Goal: Task Accomplishment & Management: Complete application form

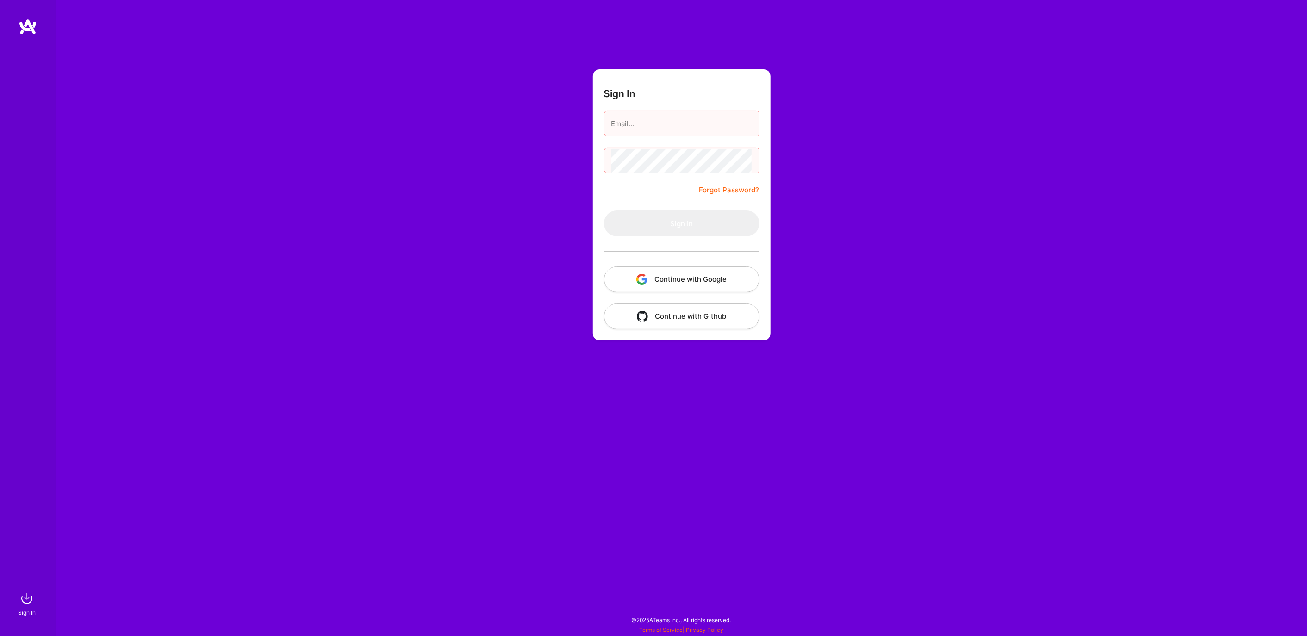
drag, startPoint x: 635, startPoint y: 117, endPoint x: 655, endPoint y: 139, distance: 29.8
click at [635, 117] on input "email" at bounding box center [681, 124] width 141 height 24
click at [675, 286] on button "Continue with Google" at bounding box center [681, 280] width 155 height 26
click at [645, 279] on img "button" at bounding box center [641, 279] width 11 height 11
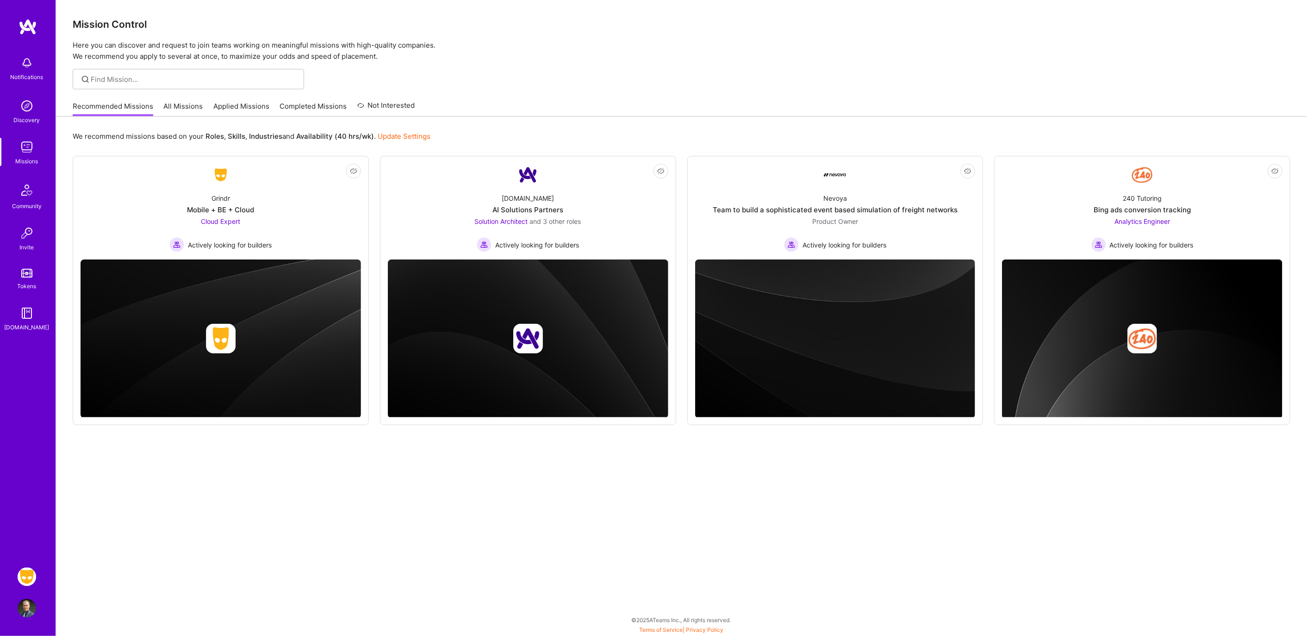
click at [33, 575] on img at bounding box center [27, 577] width 19 height 19
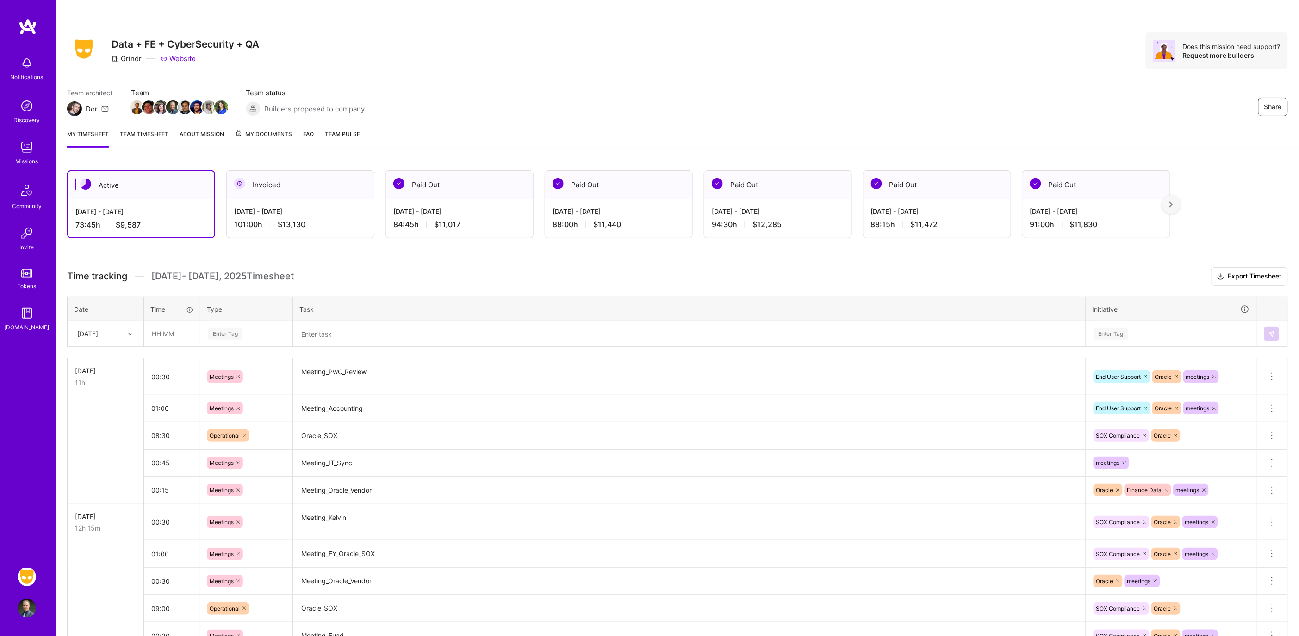
click at [122, 330] on div "[DATE]" at bounding box center [98, 333] width 51 height 15
click at [91, 440] on div "[DATE]" at bounding box center [105, 444] width 75 height 17
click at [177, 331] on input "text" at bounding box center [171, 334] width 55 height 25
click at [163, 332] on input "text" at bounding box center [171, 334] width 55 height 25
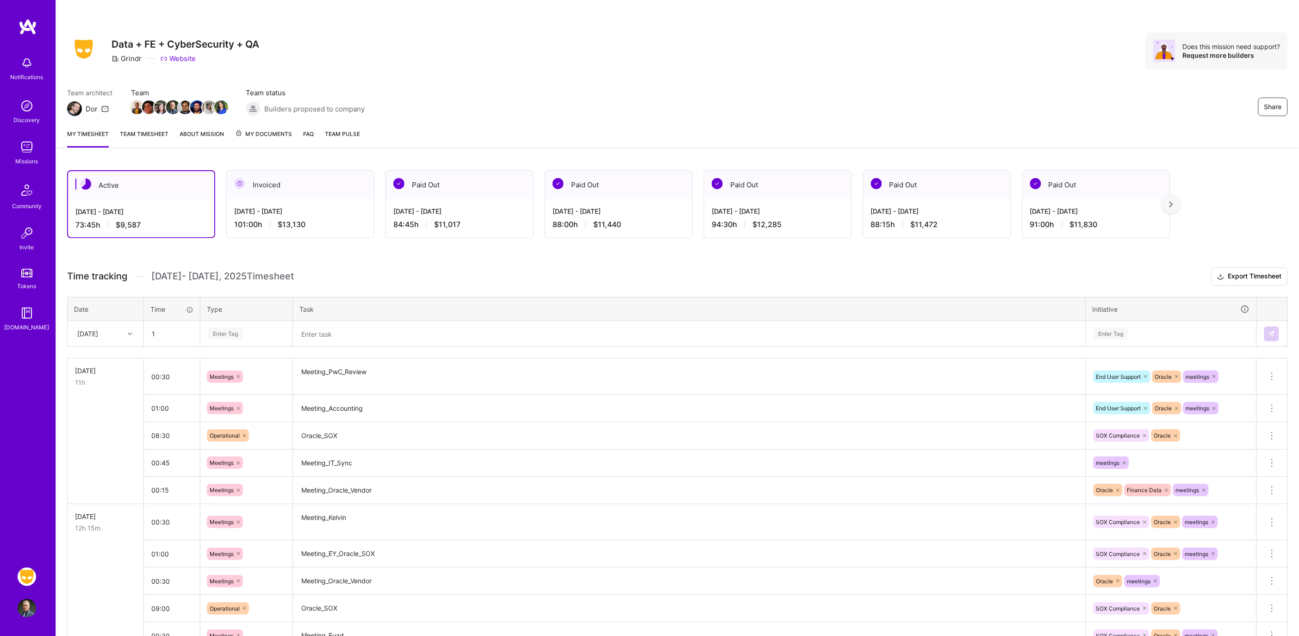
type input "01:00"
click at [225, 337] on div "Enter Tag" at bounding box center [225, 334] width 34 height 14
type input "op"
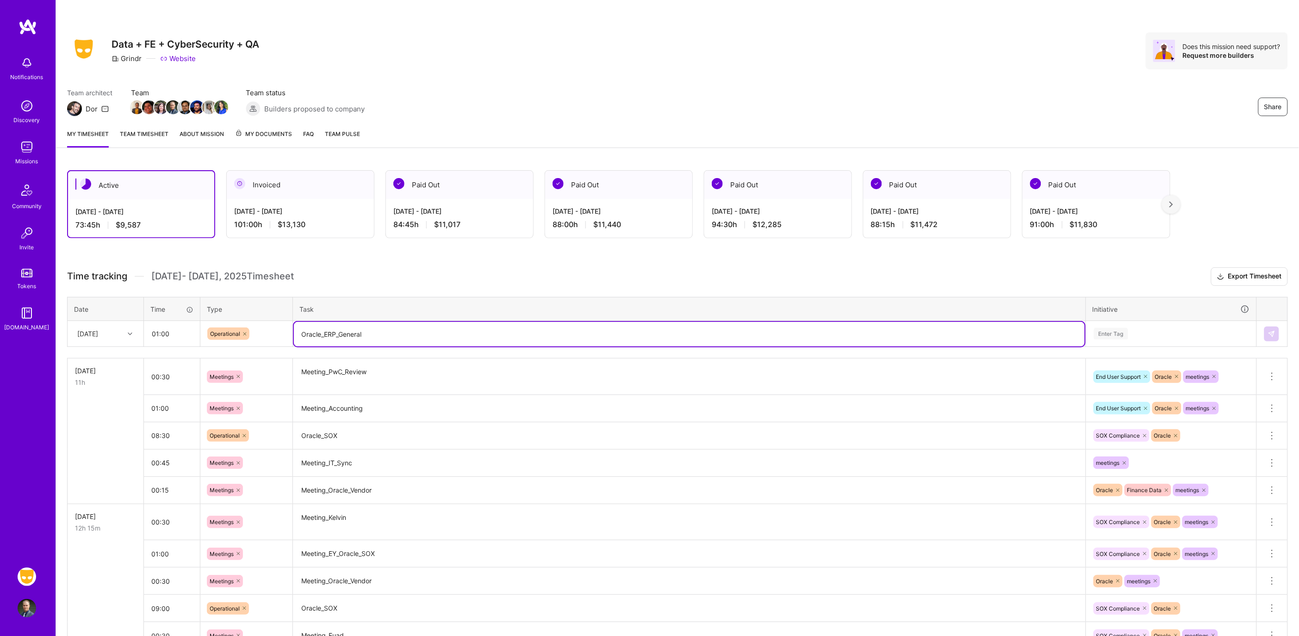
type textarea "Oracle_ERP_General"
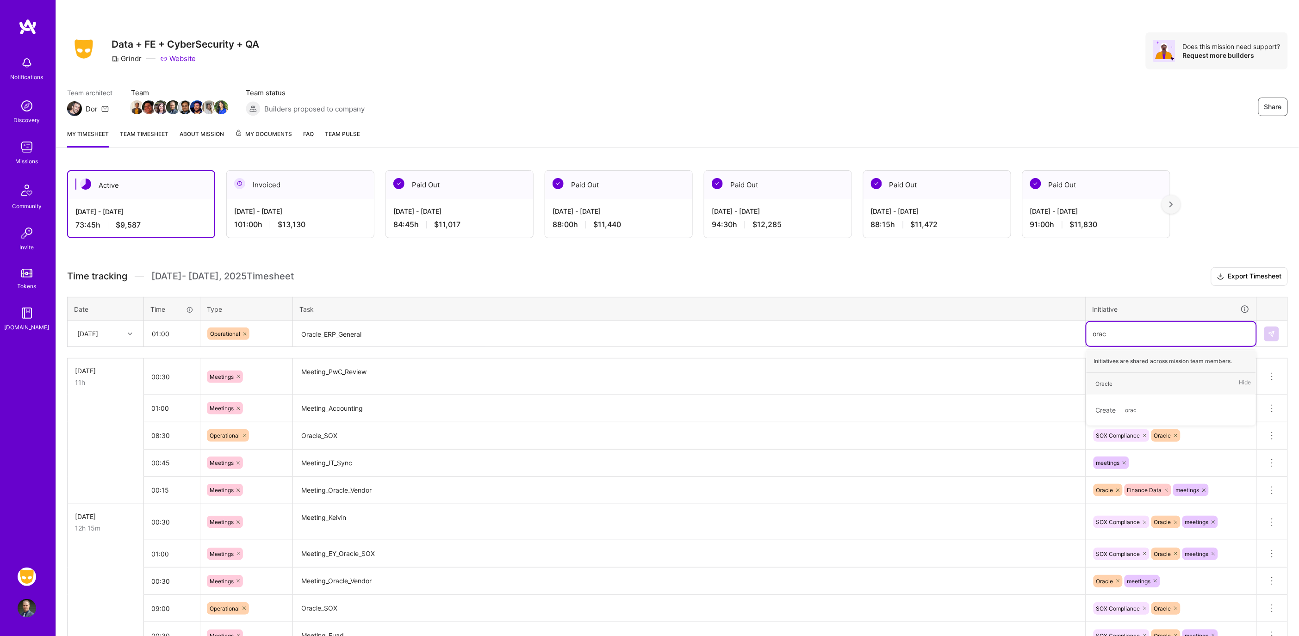
type input "oracl"
type input "fina"
type input "end"
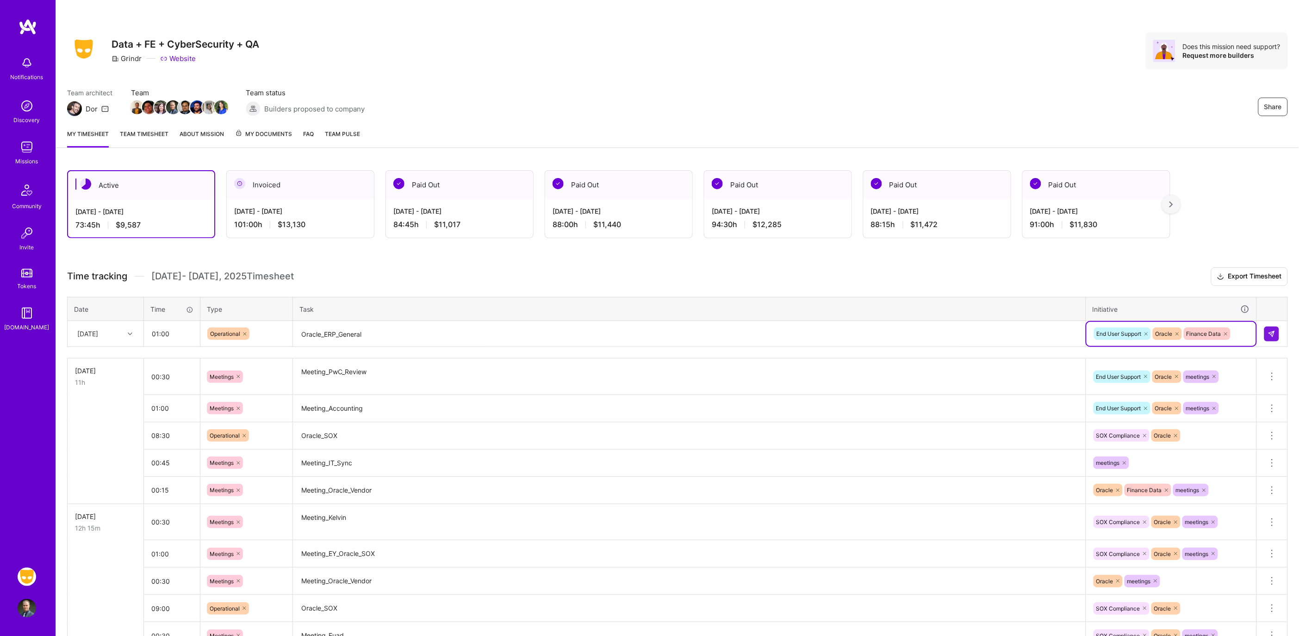
click at [1256, 332] on div "End User Support Oracle Finance Data" at bounding box center [1170, 334] width 169 height 24
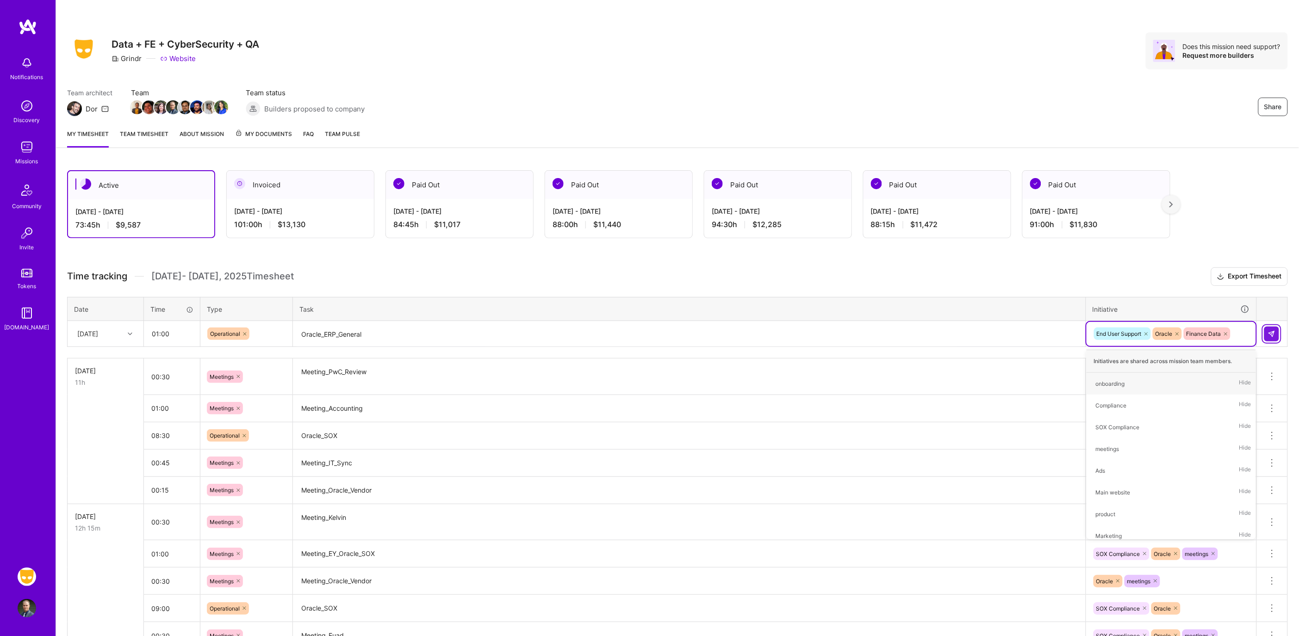
click at [1270, 330] on img at bounding box center [1271, 333] width 7 height 7
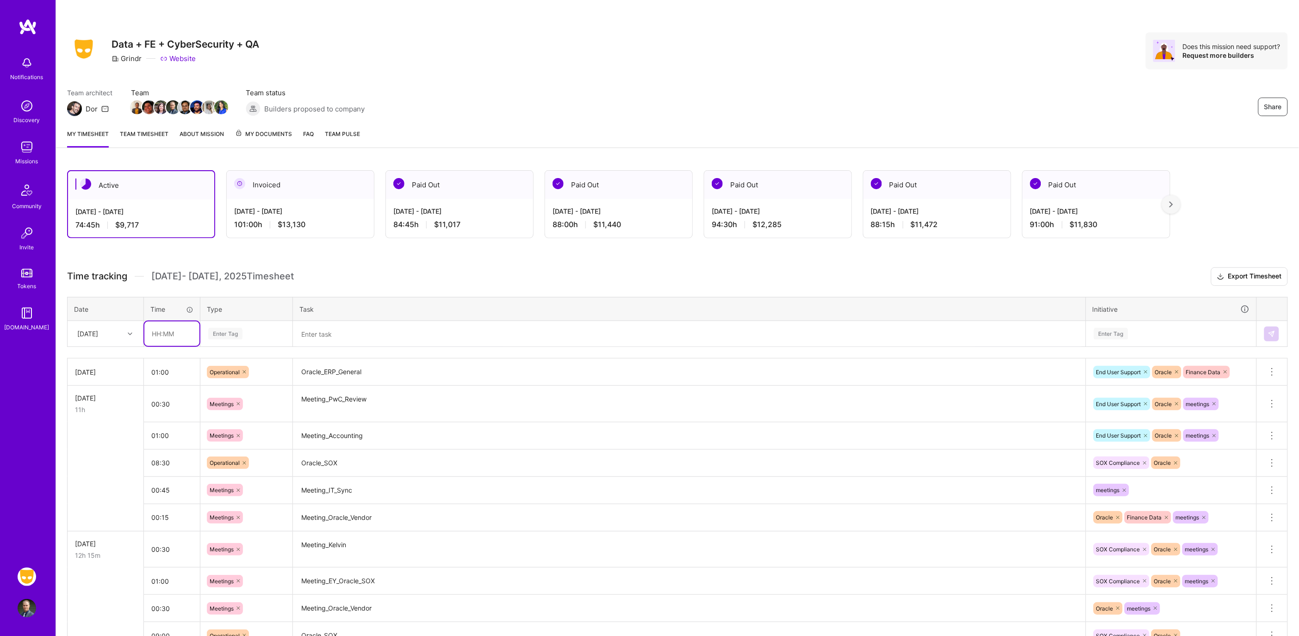
click at [165, 333] on input "text" at bounding box center [171, 334] width 55 height 25
type input "06:30"
type input "Op"
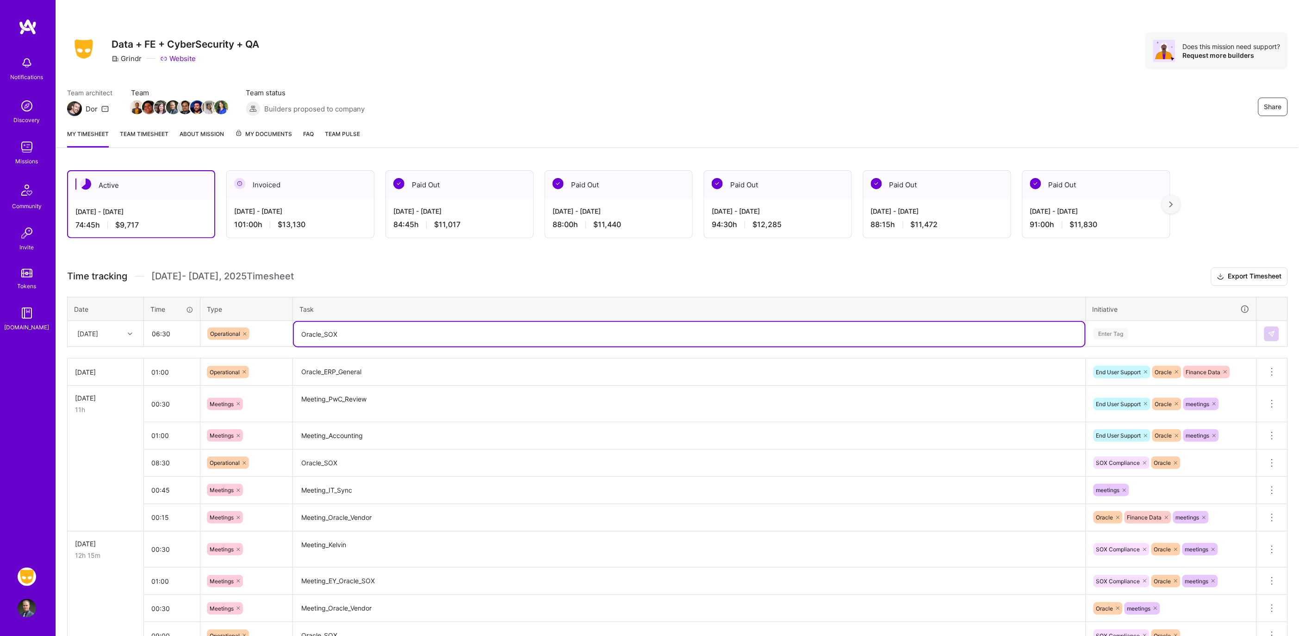
type textarea "Oracle_SOX"
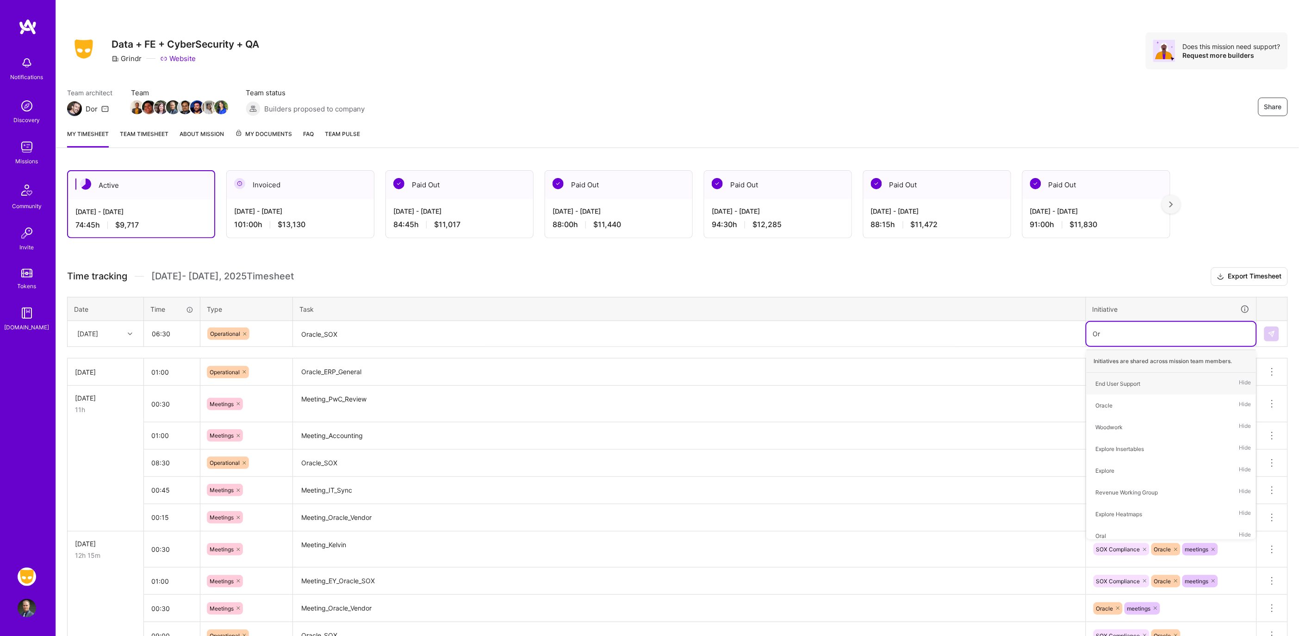
type input "Ora"
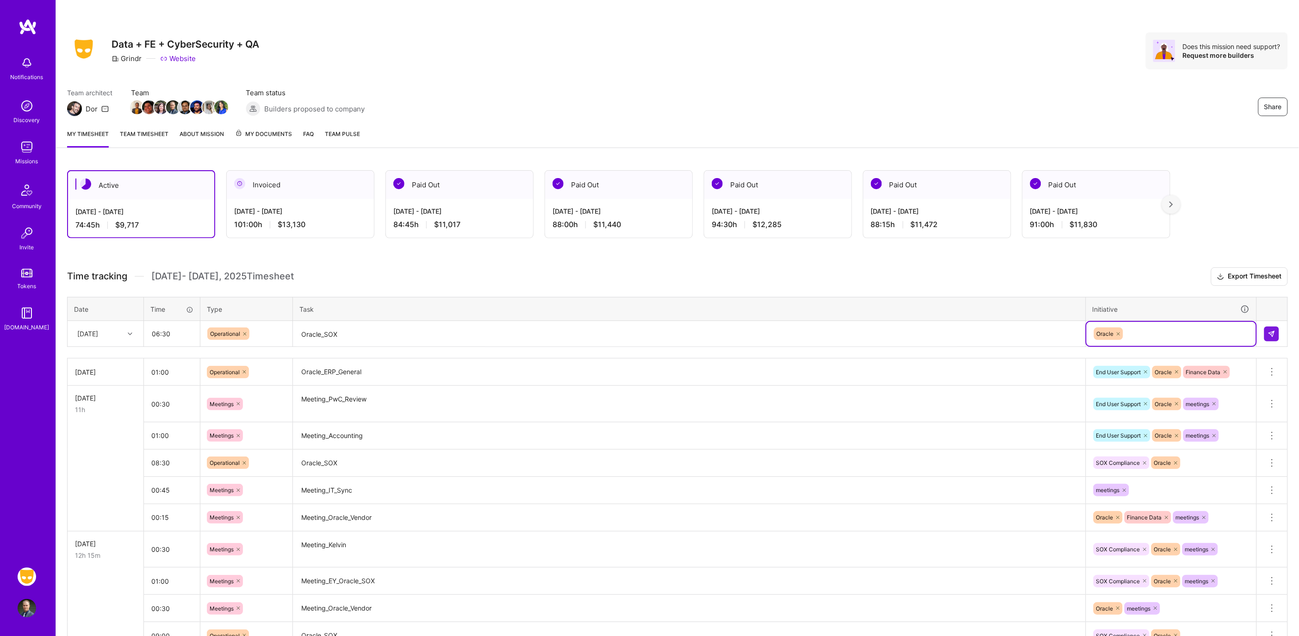
type input "e"
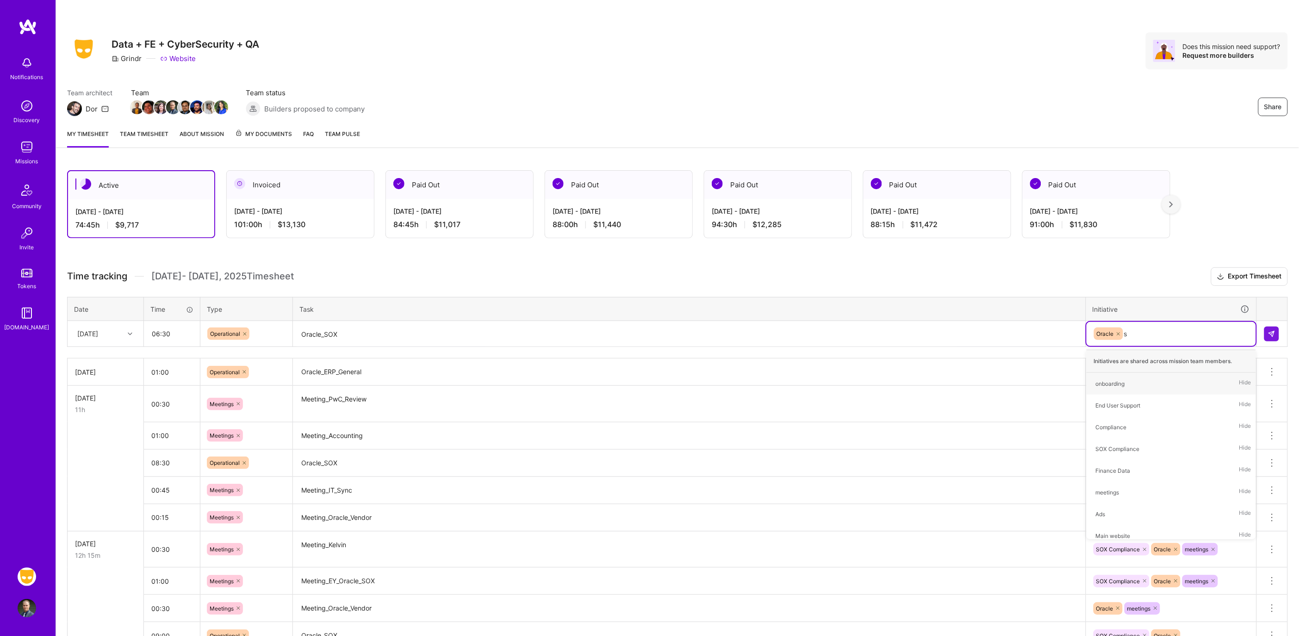
type input "so"
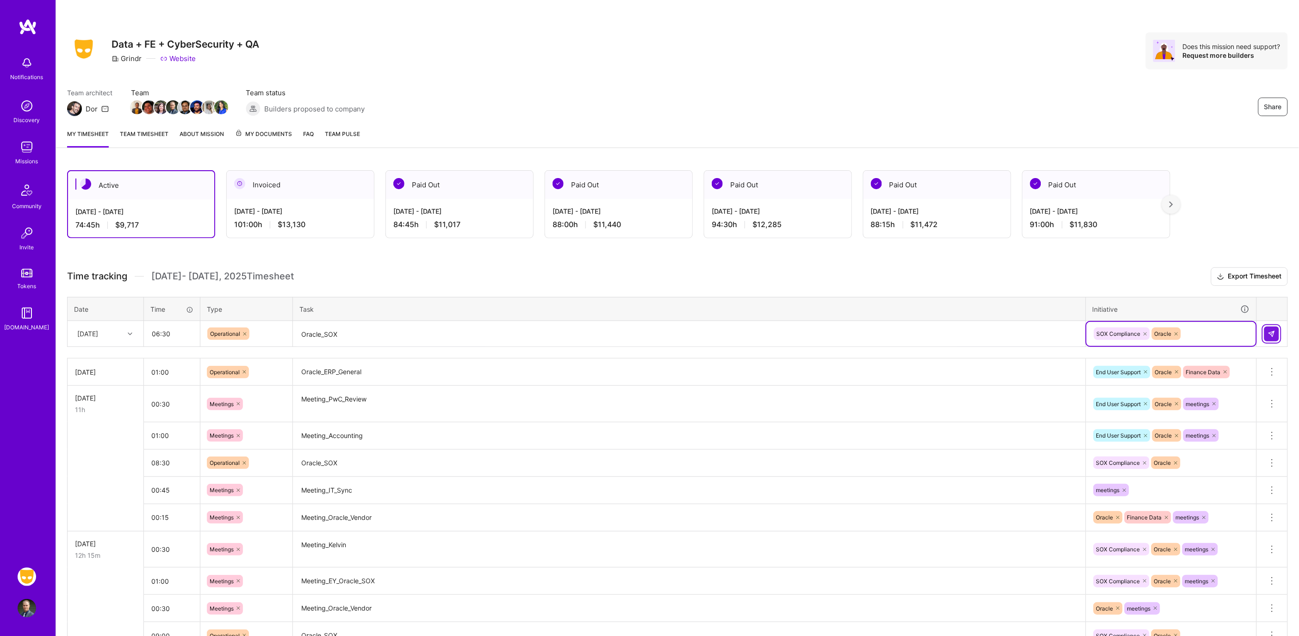
click at [1272, 333] on img at bounding box center [1271, 333] width 7 height 7
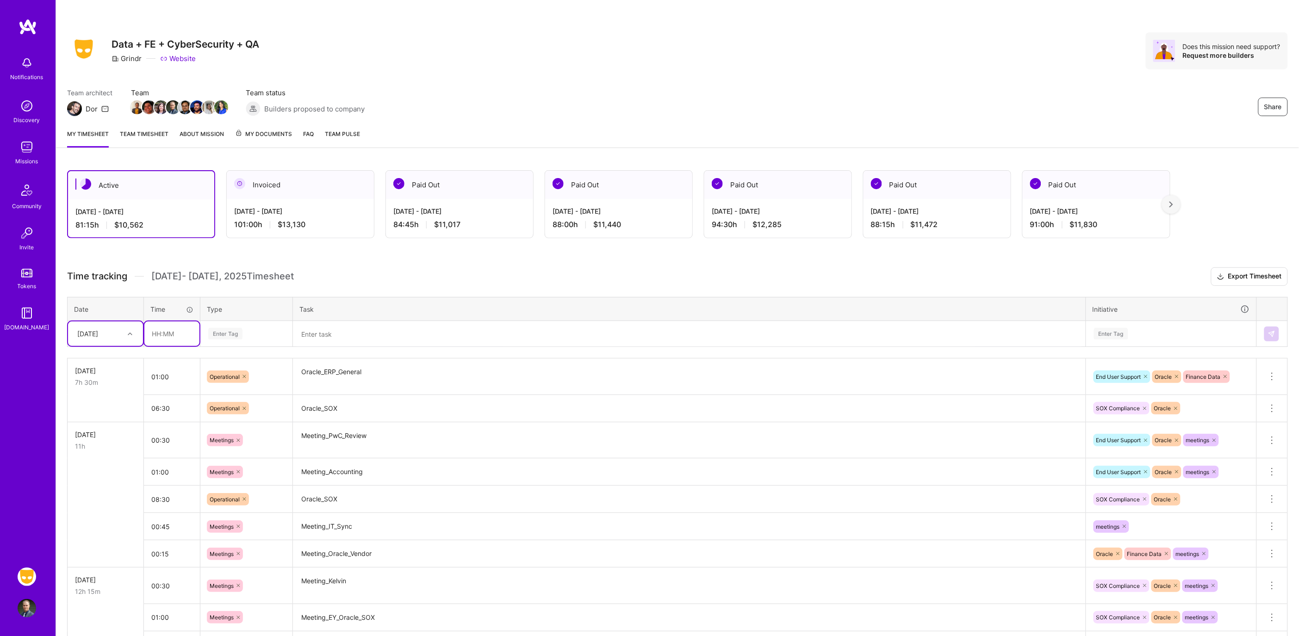
click at [188, 336] on input "text" at bounding box center [171, 334] width 55 height 25
type input "00:30"
type input "mee"
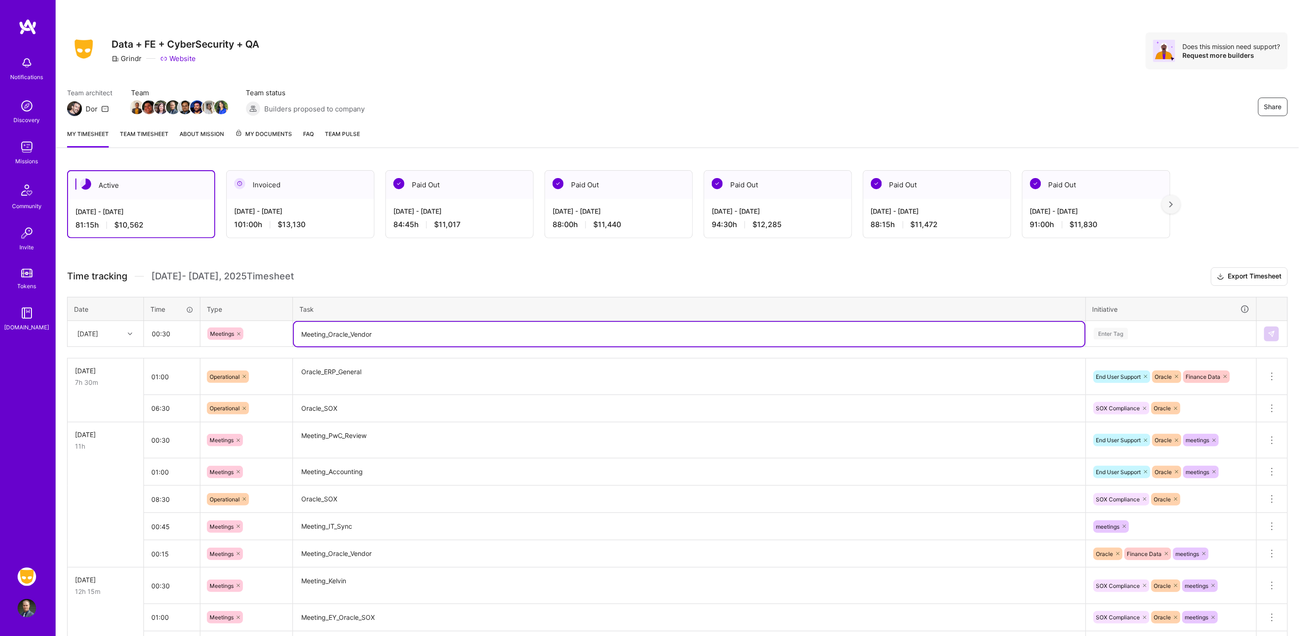
type textarea "Meeting_Oracle_Vendor"
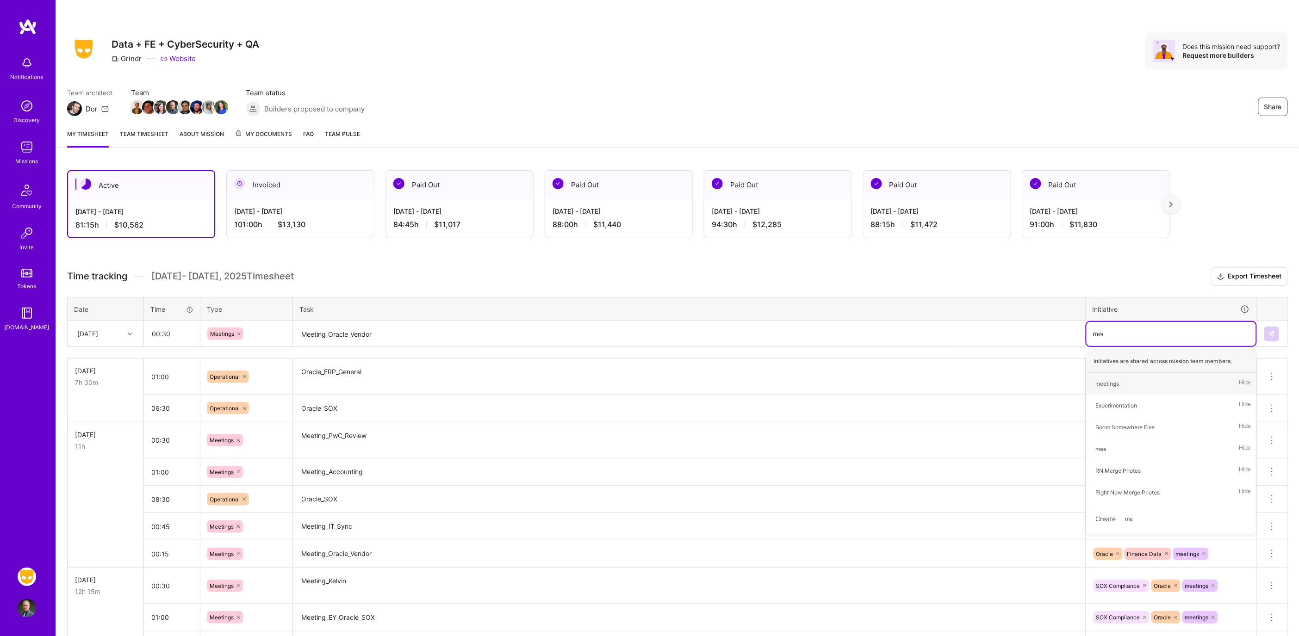
type input "meet"
type input "ora"
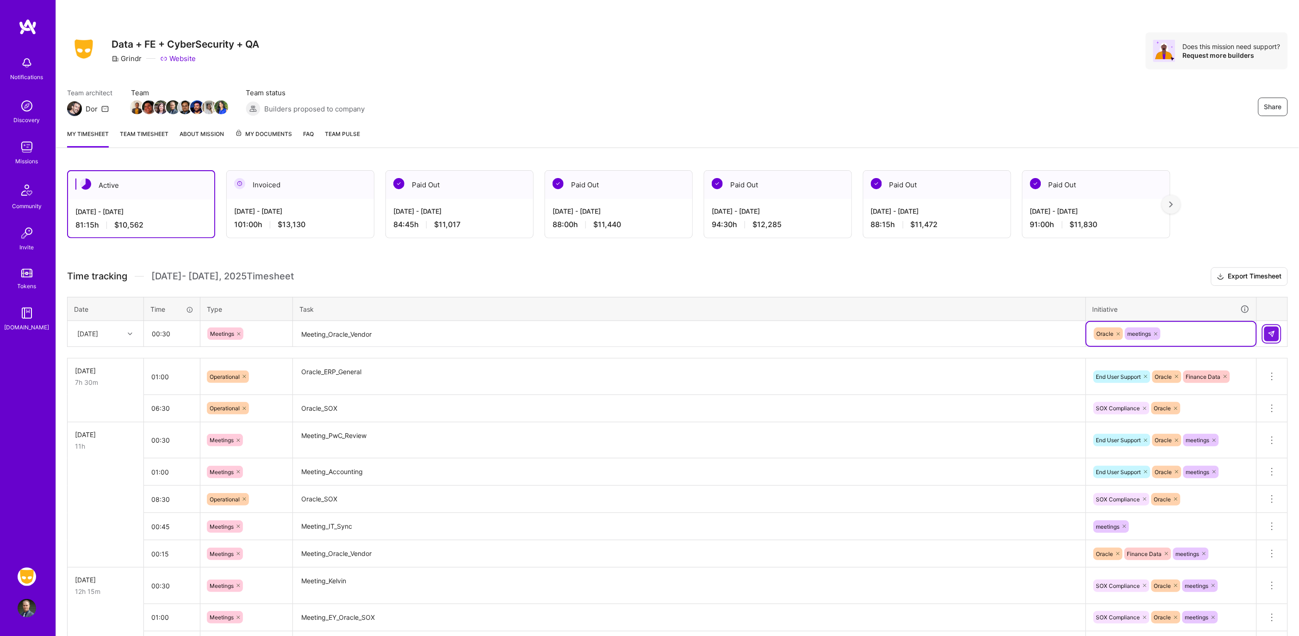
click at [1268, 336] on button at bounding box center [1271, 334] width 15 height 15
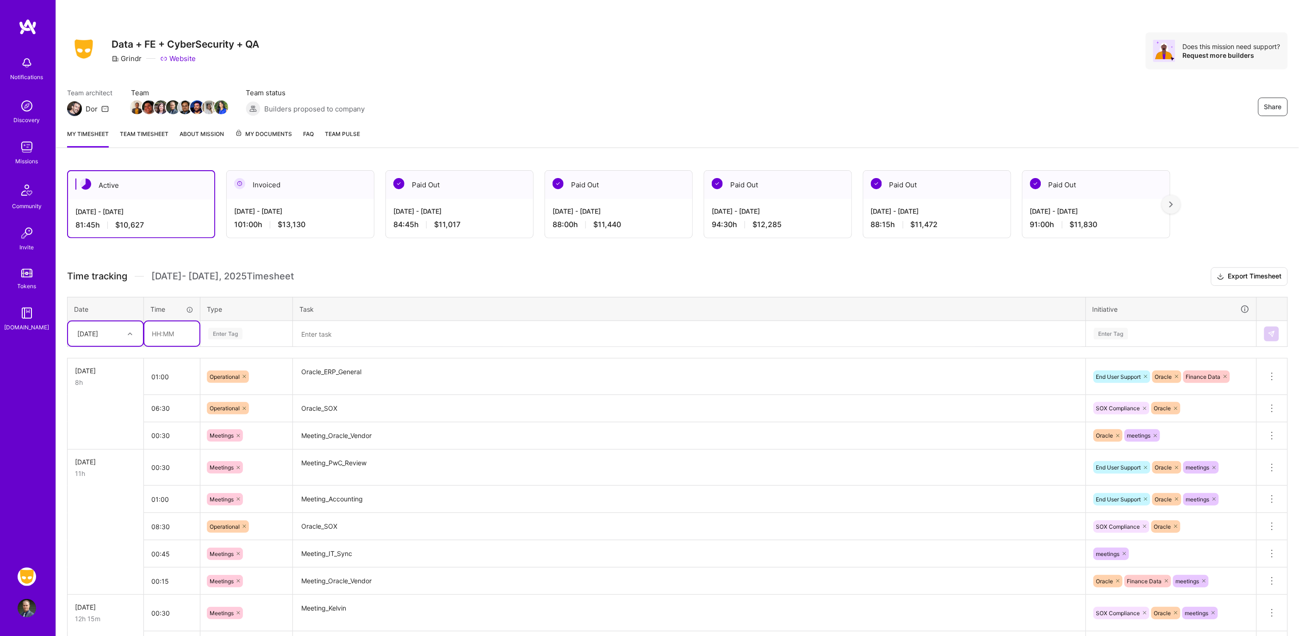
click at [165, 336] on input "text" at bounding box center [171, 334] width 55 height 25
type input "01:00"
type input "op"
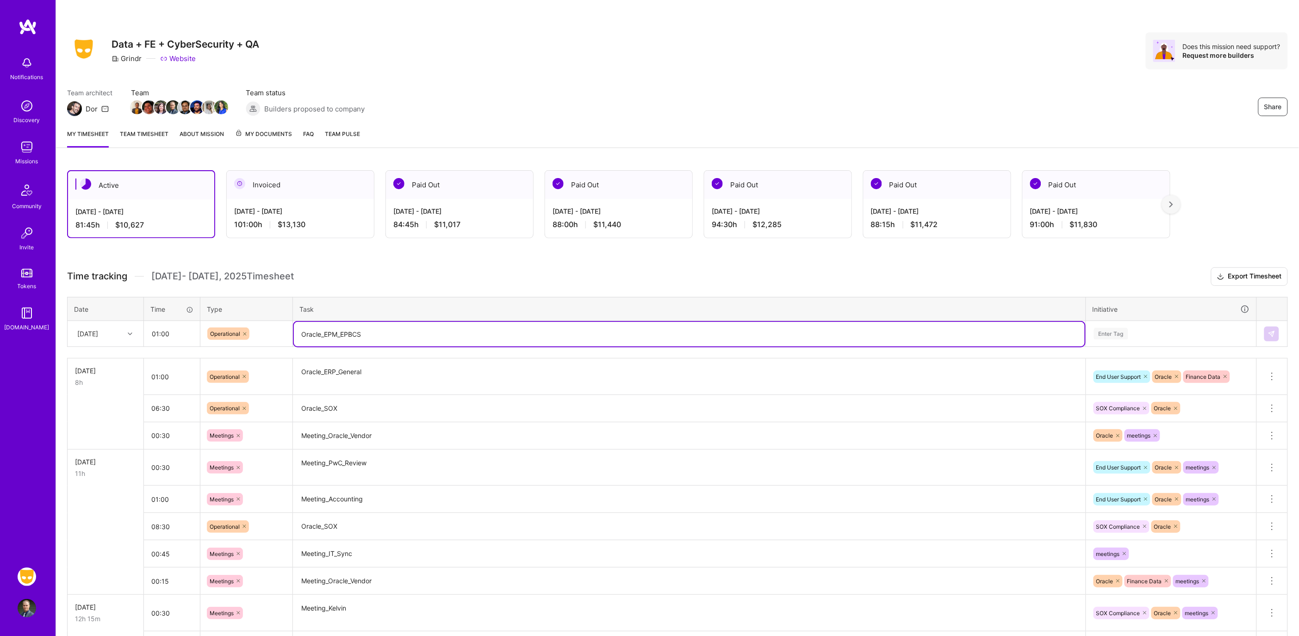
type textarea "Oracle_EPM_EPBCS"
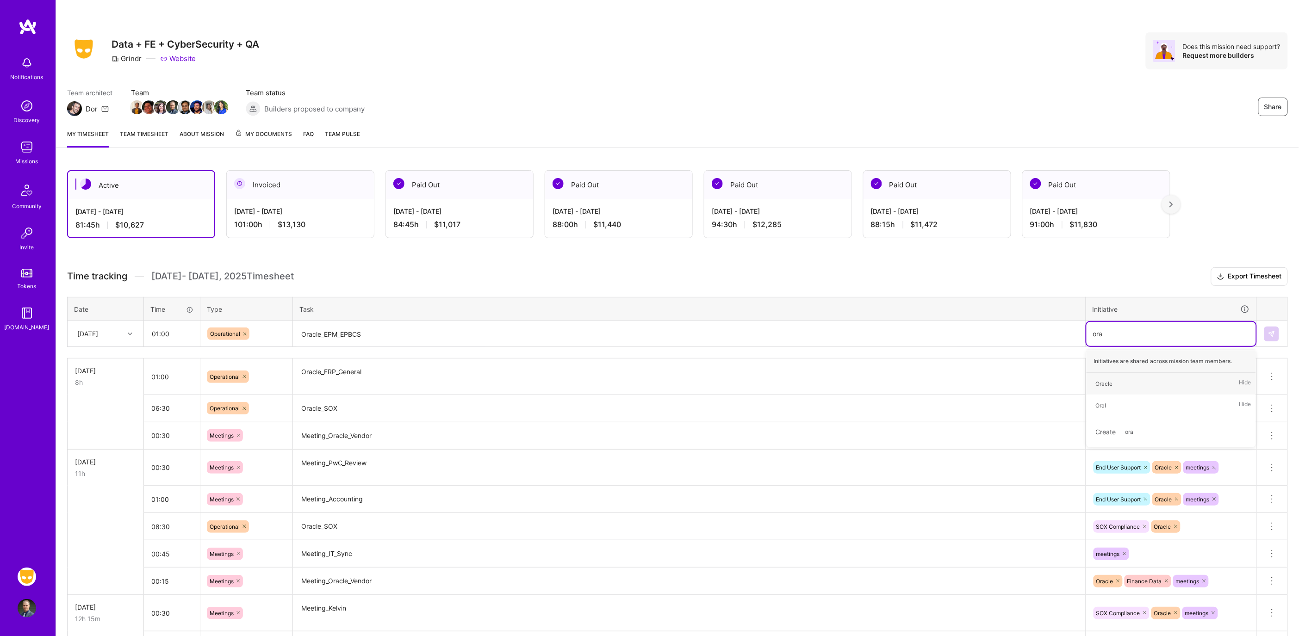
type input "orac"
type input "fina"
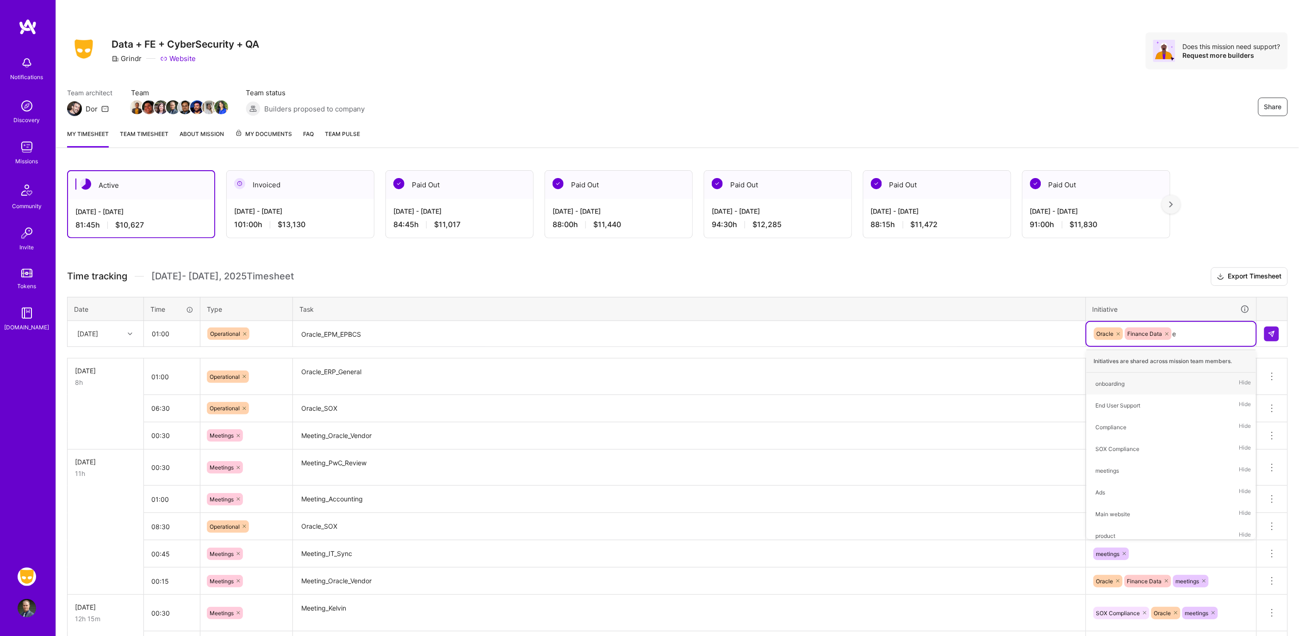
type input "en"
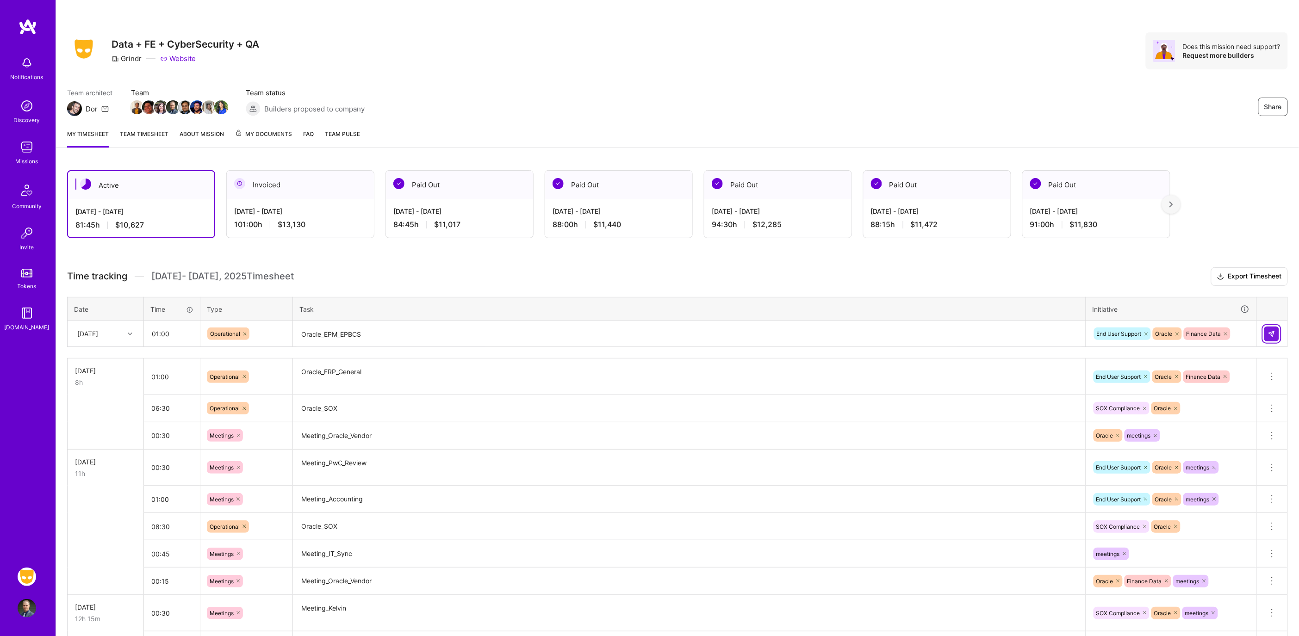
drag, startPoint x: 1276, startPoint y: 332, endPoint x: 1234, endPoint y: 329, distance: 41.7
click at [1275, 332] on button at bounding box center [1271, 334] width 15 height 15
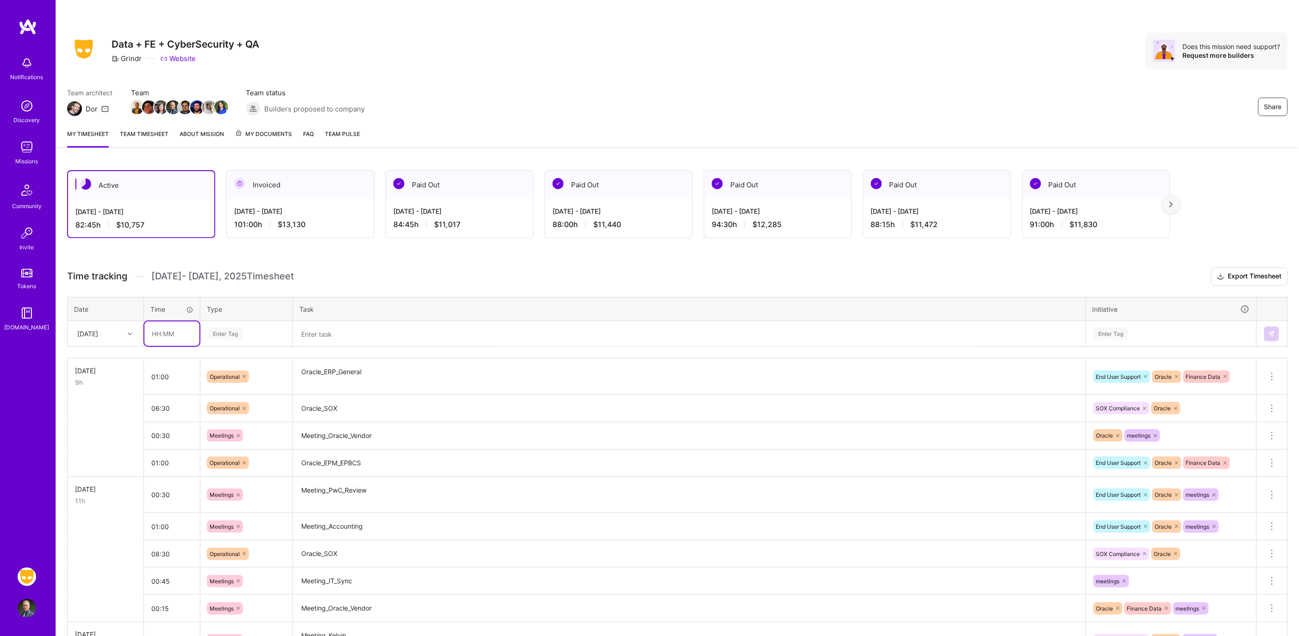
click at [183, 338] on input "text" at bounding box center [171, 334] width 55 height 25
type input "00:30"
type input "meet"
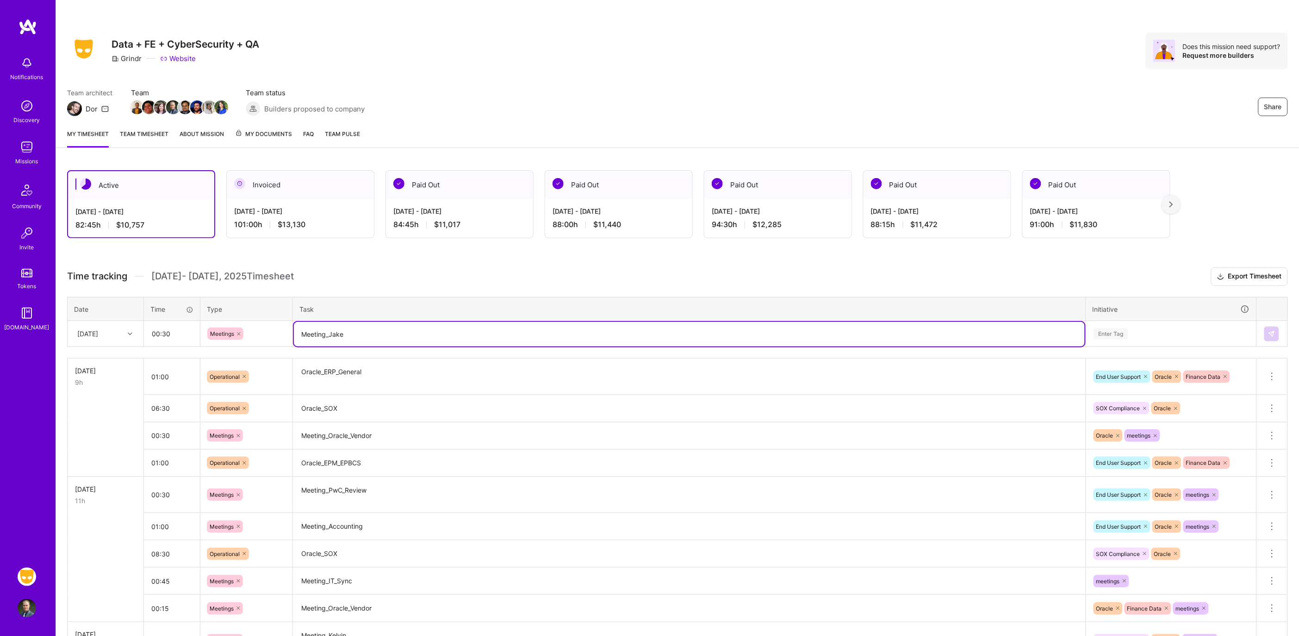
type textarea "Meeting_Jake"
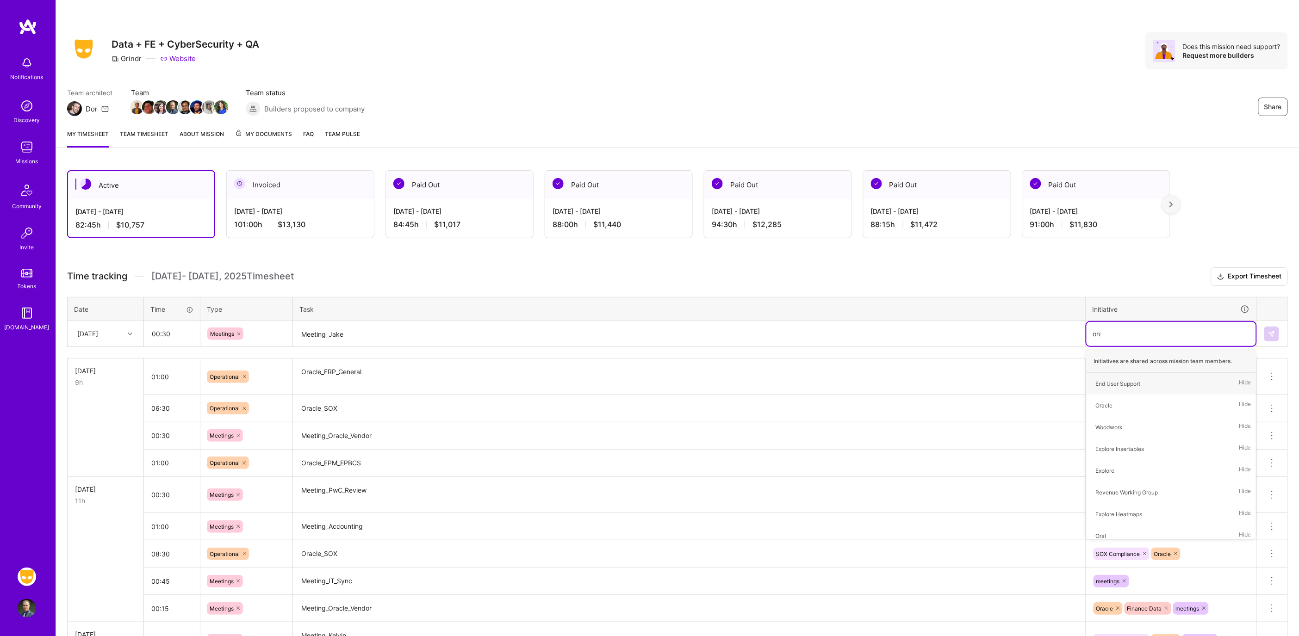
type input "orac"
type input "sox"
type input "mee"
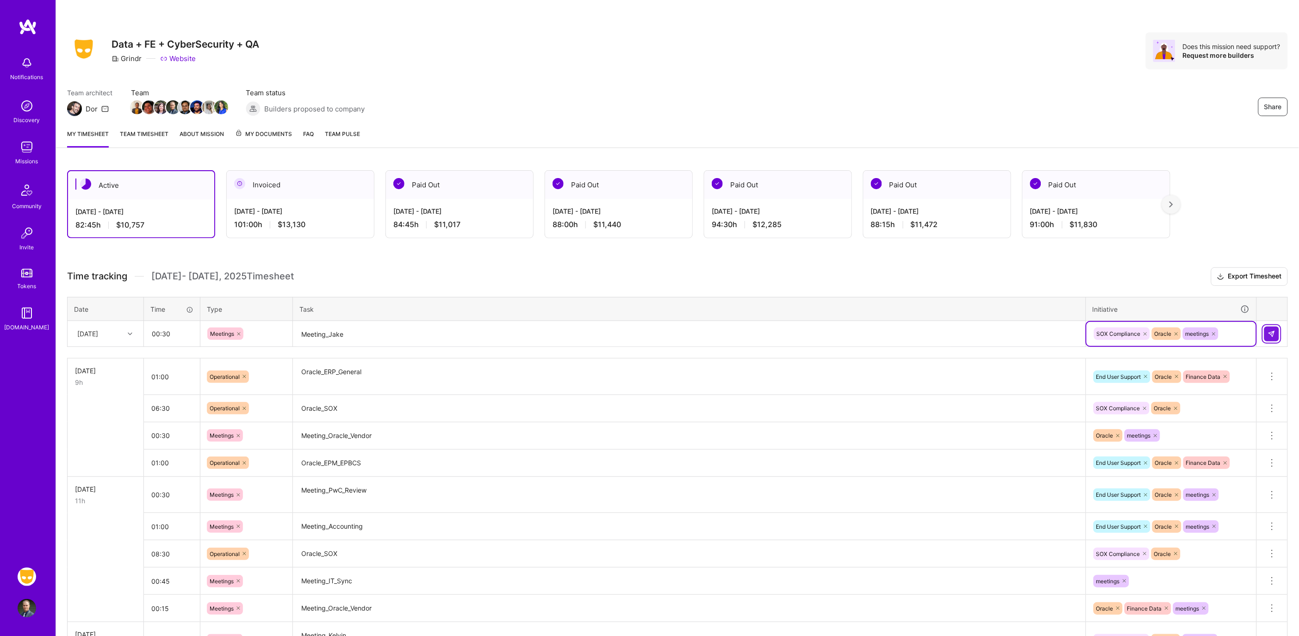
click at [1274, 335] on img at bounding box center [1271, 333] width 7 height 7
